Goal: Task Accomplishment & Management: Manage account settings

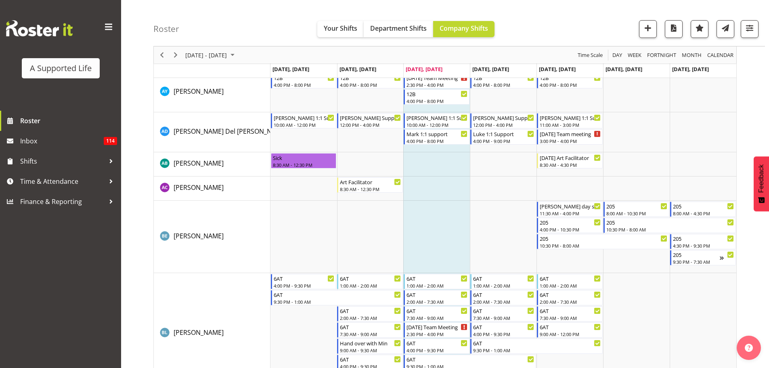
scroll to position [767, 0]
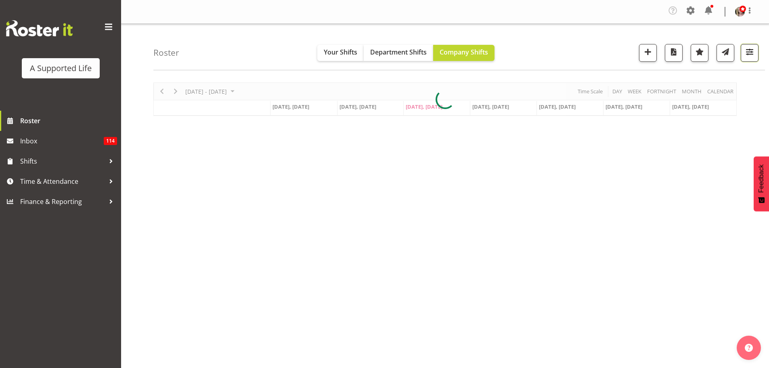
click at [751, 53] on span "button" at bounding box center [750, 51] width 10 height 10
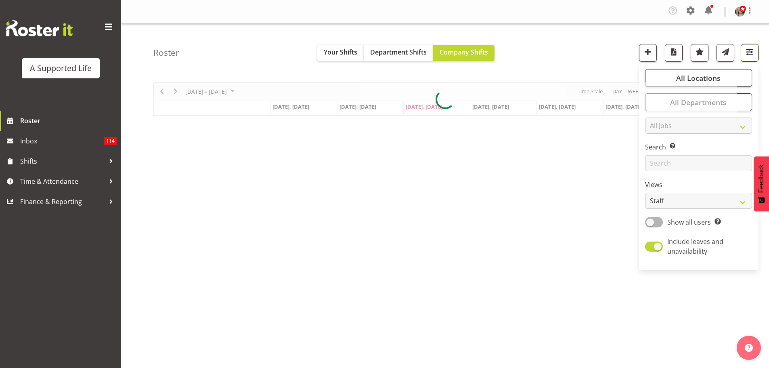
click at [750, 52] on span "button" at bounding box center [750, 51] width 10 height 10
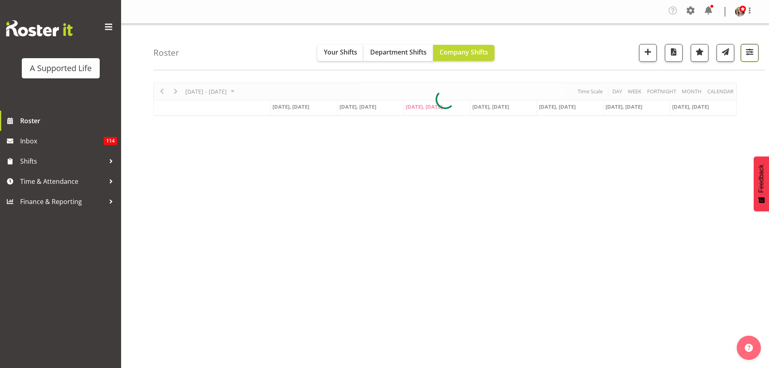
click at [750, 52] on span "button" at bounding box center [750, 51] width 10 height 10
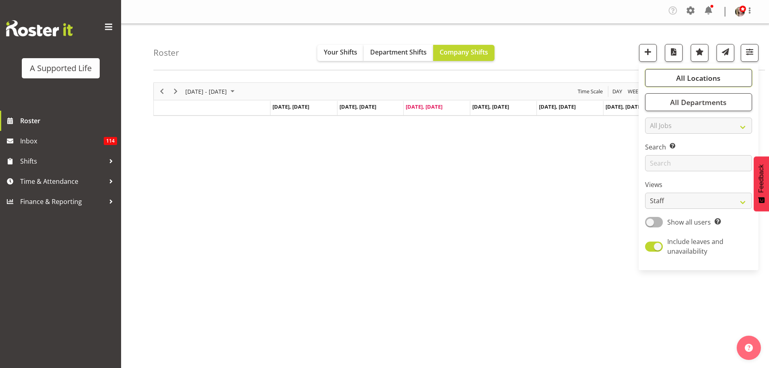
click at [722, 73] on button "All Locations" at bounding box center [698, 78] width 107 height 18
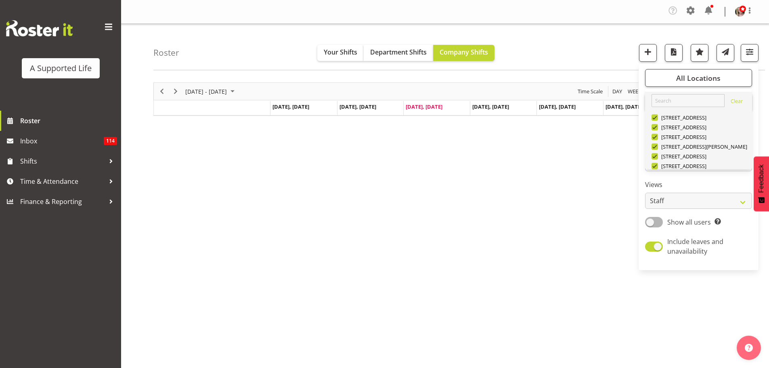
click at [713, 356] on div "[STREET_ADDRESS][PERSON_NAME]" at bounding box center [699, 361] width 94 height 10
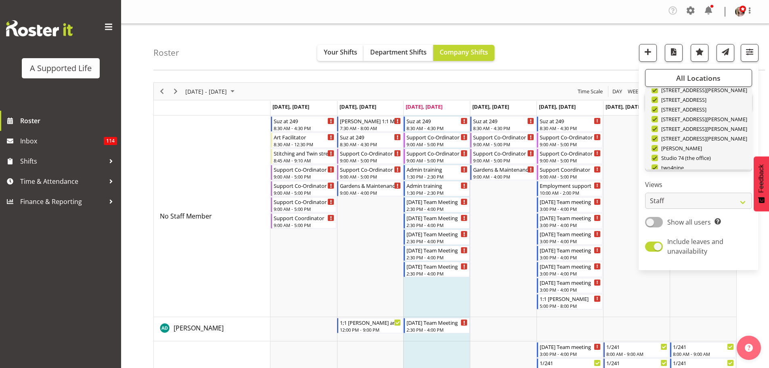
scroll to position [271, 0]
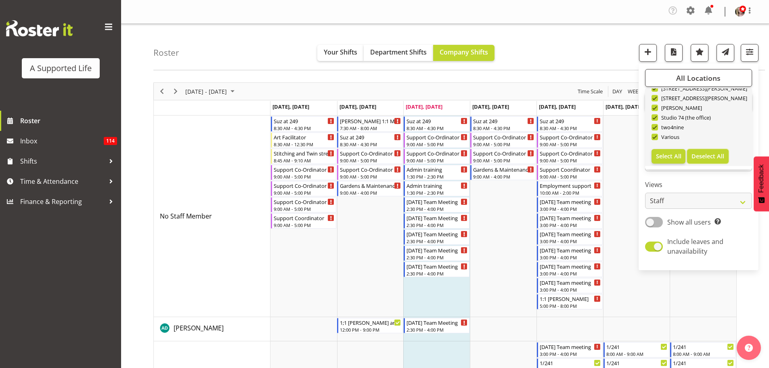
click at [702, 156] on span "Deselect All" at bounding box center [708, 156] width 33 height 8
checkbox input "false"
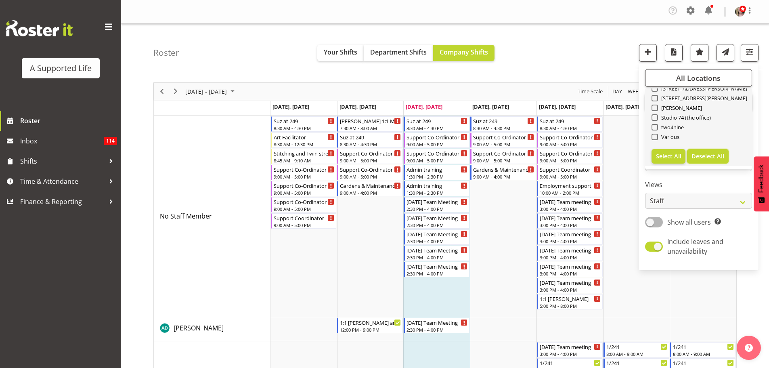
checkbox input "false"
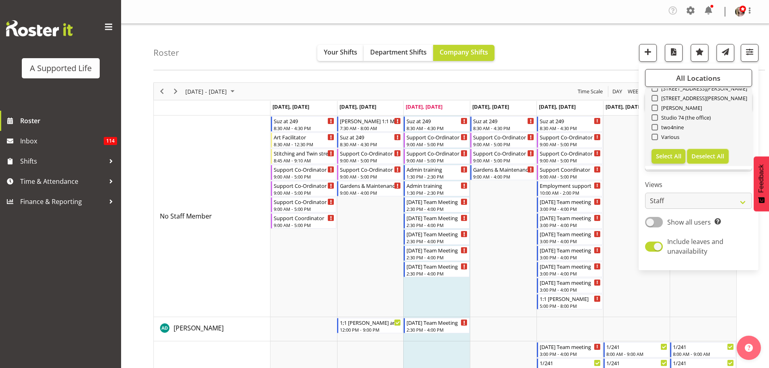
checkbox input "false"
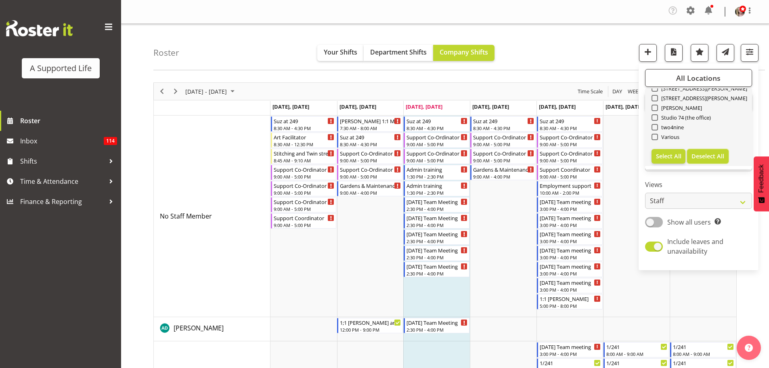
checkbox input "false"
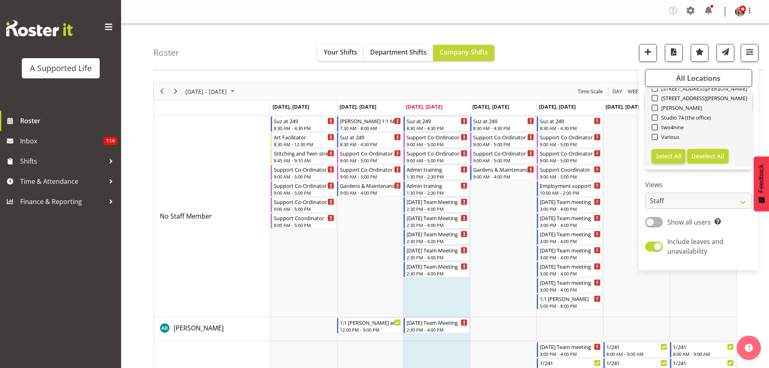
checkbox input "false"
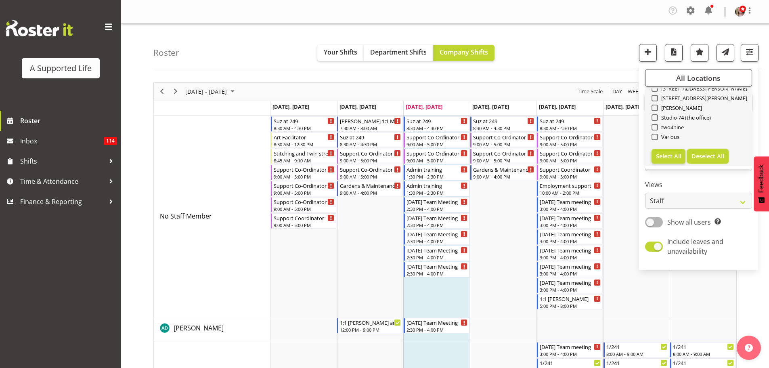
checkbox input "false"
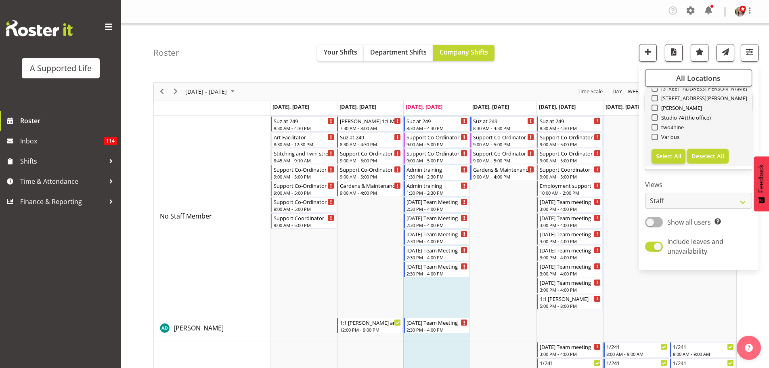
checkbox input "false"
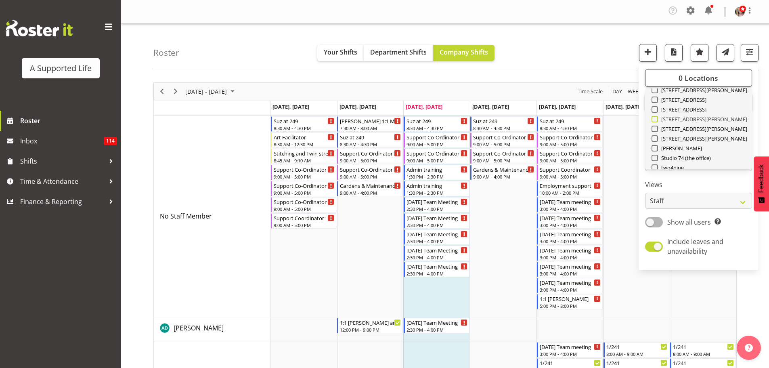
click at [655, 118] on span at bounding box center [655, 119] width 6 height 6
click at [655, 118] on input "[STREET_ADDRESS][PERSON_NAME]" at bounding box center [654, 119] width 5 height 5
checkbox input "true"
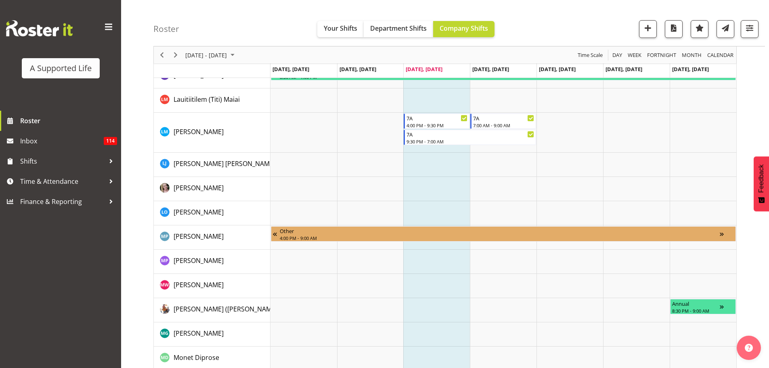
scroll to position [1188, 0]
